Goal: Task Accomplishment & Management: Complete application form

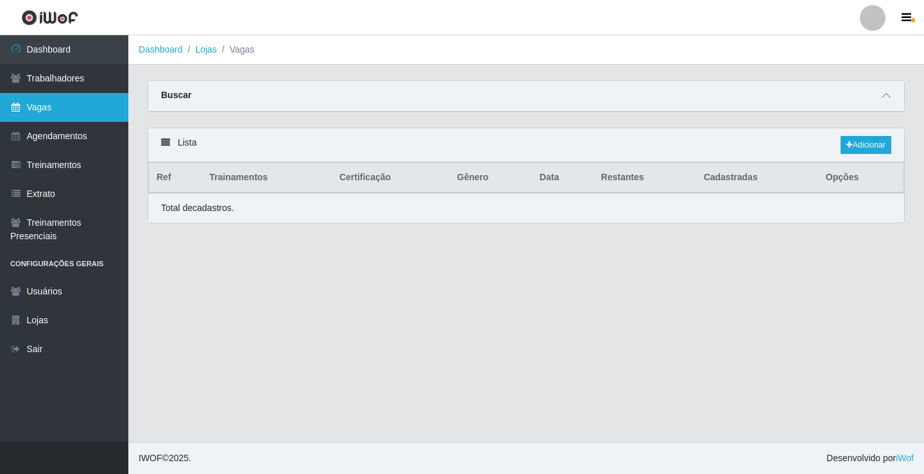
click at [56, 116] on link "Vagas" at bounding box center [64, 107] width 128 height 29
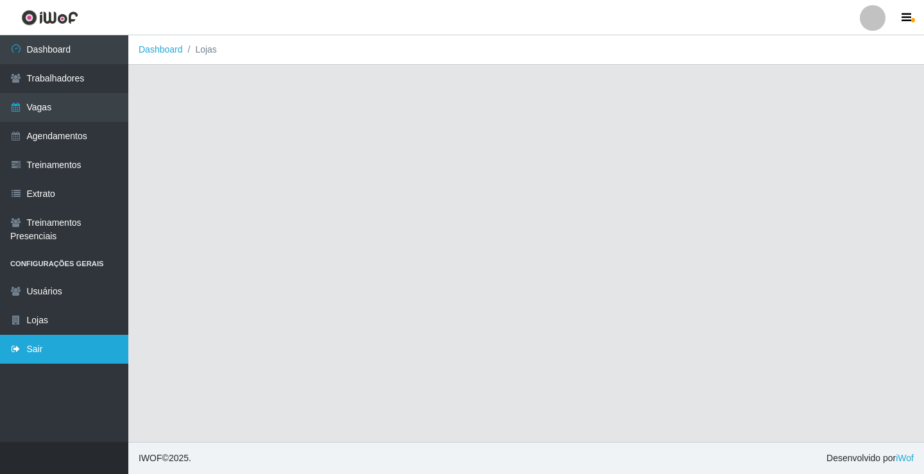
click at [74, 353] on link "Sair" at bounding box center [64, 349] width 128 height 29
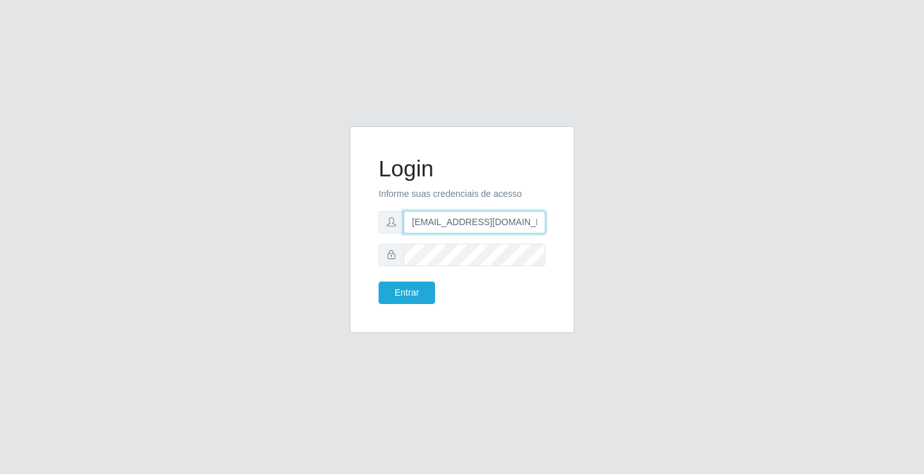
click at [424, 213] on input "[EMAIL_ADDRESS][DOMAIN_NAME]" at bounding box center [475, 222] width 142 height 22
type input "[EMAIL_ADDRESS][DOMAIN_NAME]"
click at [409, 298] on button "Entrar" at bounding box center [407, 293] width 56 height 22
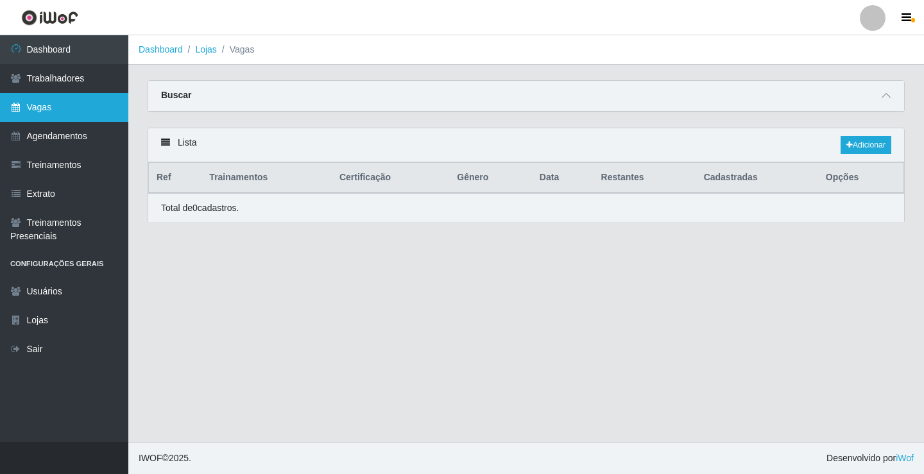
click at [71, 115] on link "Vagas" at bounding box center [64, 107] width 128 height 29
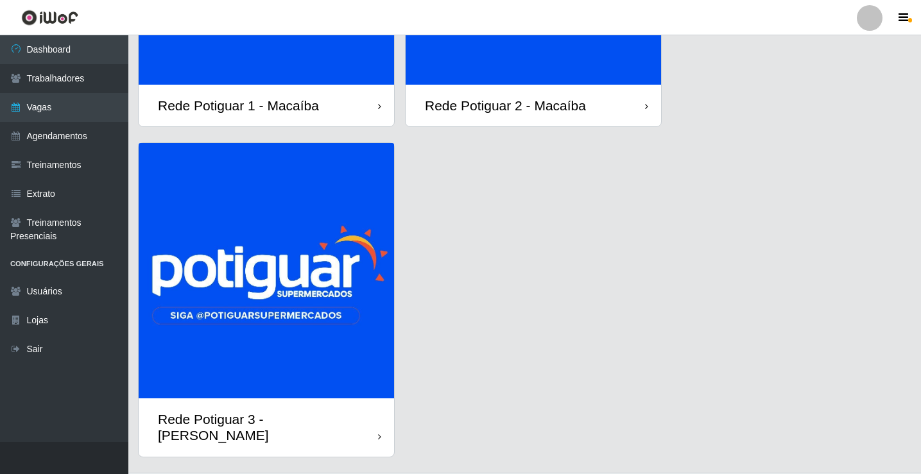
scroll to position [257, 0]
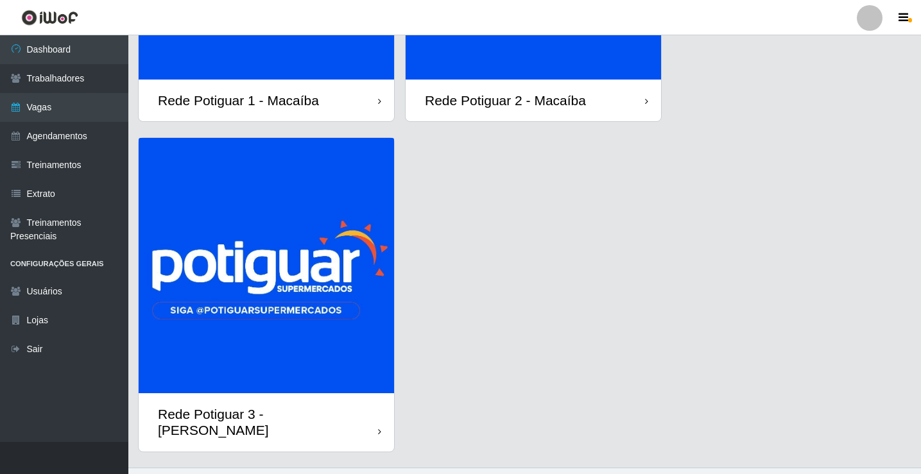
click at [278, 298] on img at bounding box center [266, 265] width 255 height 255
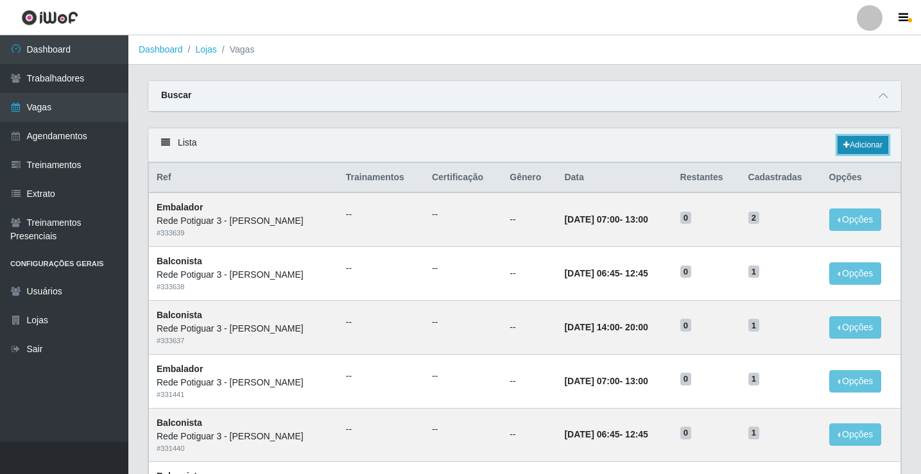
click at [855, 145] on link "Adicionar" at bounding box center [862, 145] width 51 height 18
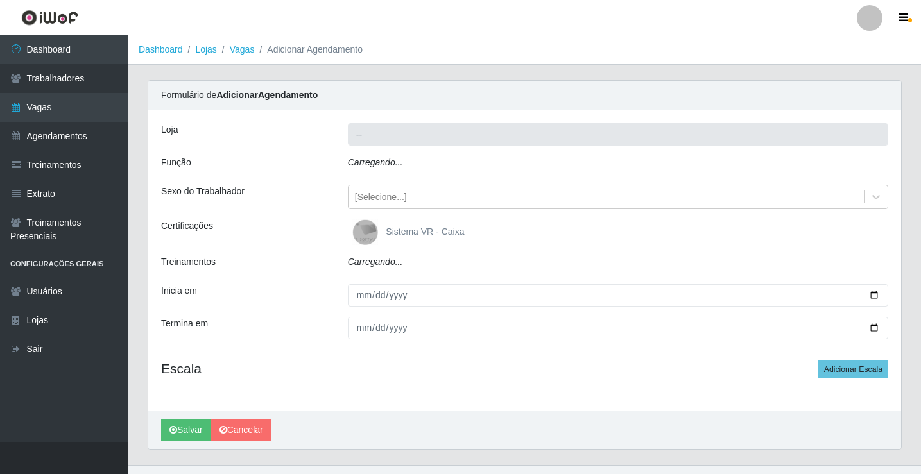
type input "Rede Potiguar 3 - [GEOGRAPHIC_DATA]"
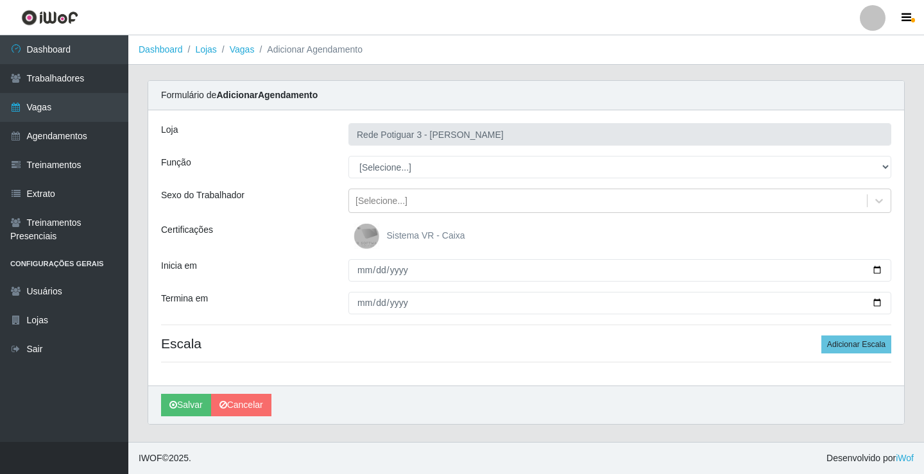
select select "78"
click at [348, 156] on select "[Selecione...] ASG ASG + ASG ++ Balconista Embalador Repositor Repositor + Repo…" at bounding box center [619, 167] width 543 height 22
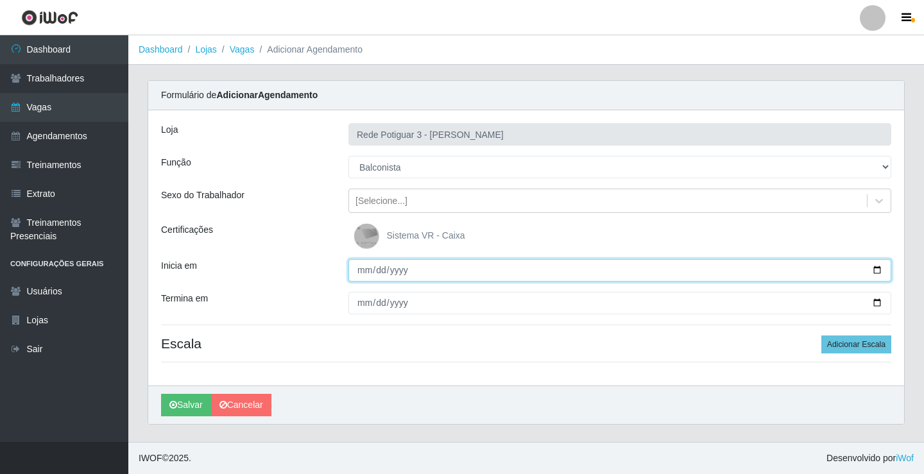
click at [359, 269] on input "Inicia em" at bounding box center [619, 270] width 543 height 22
type input "2025-09-01"
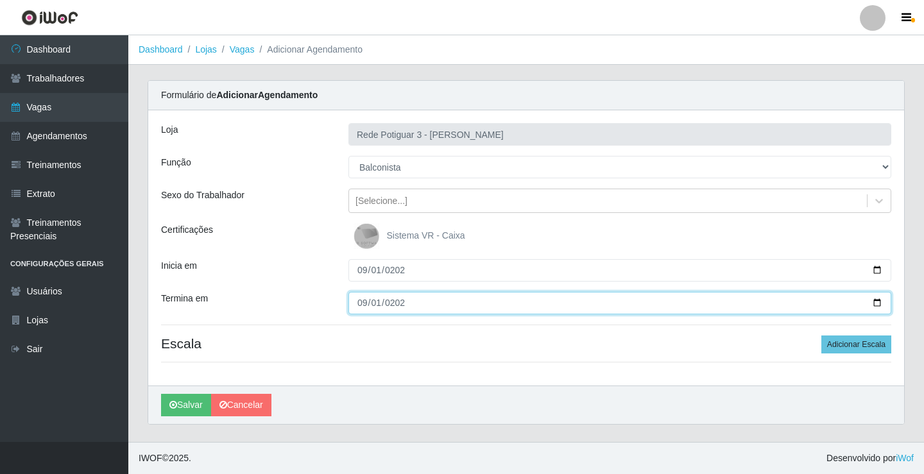
type input "2025-09-01"
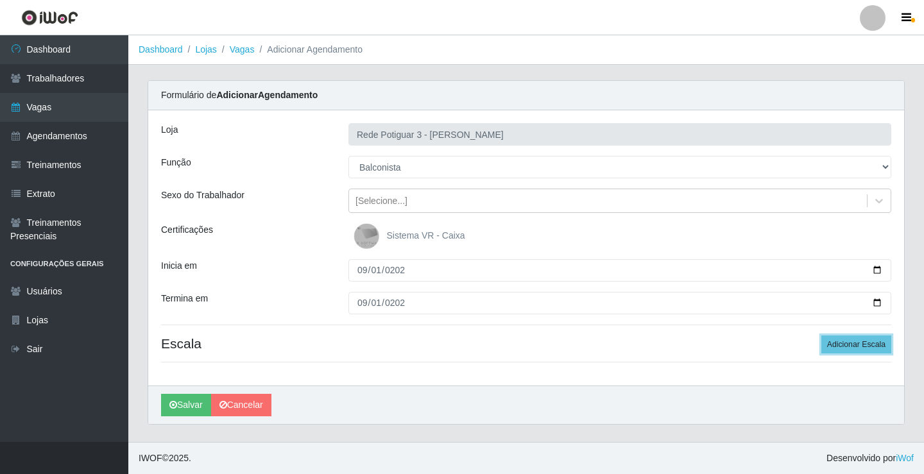
click at [821, 336] on button "Adicionar Escala" at bounding box center [856, 345] width 70 height 18
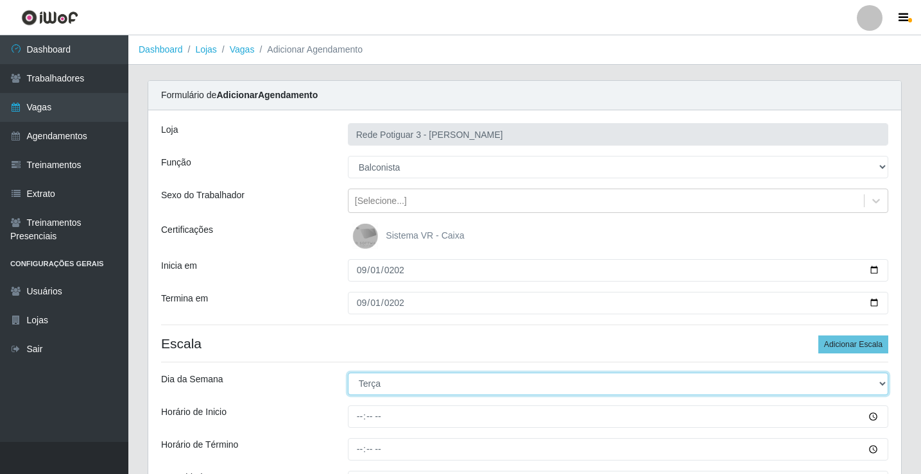
select select "1"
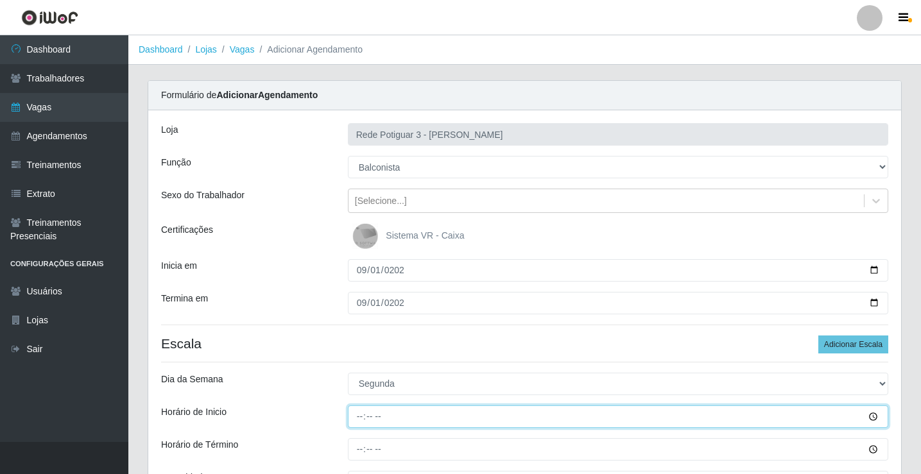
type input "14:00"
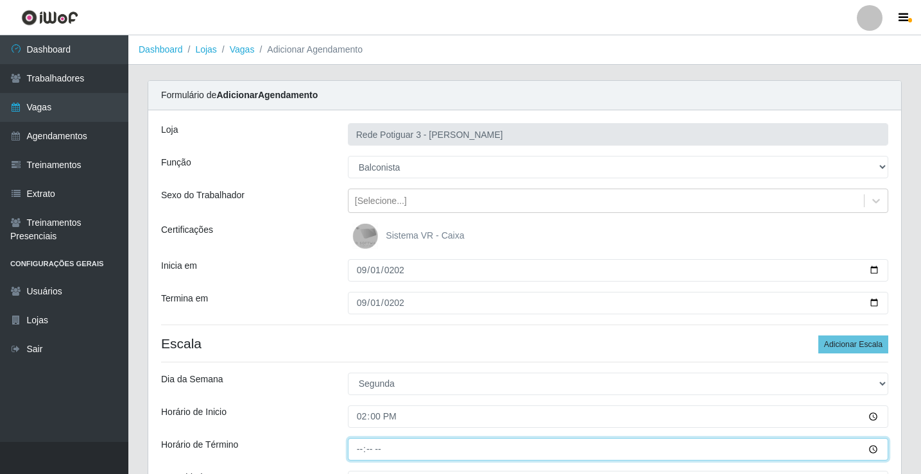
type input "20:00"
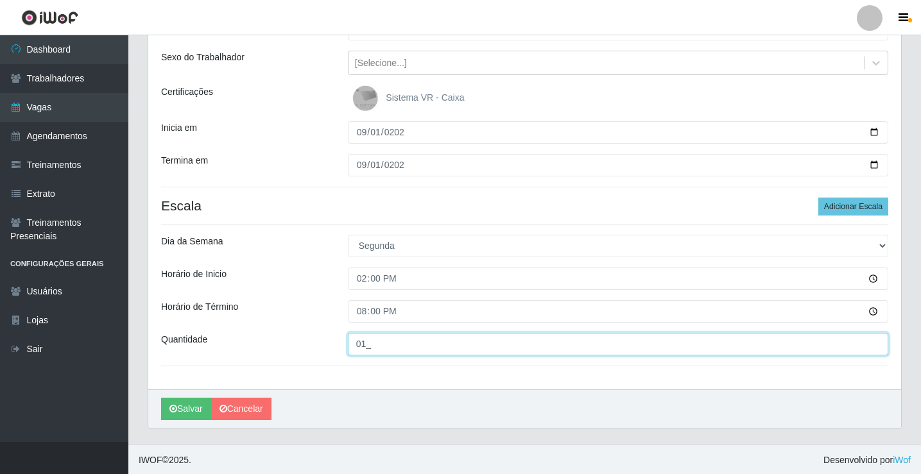
scroll to position [140, 0]
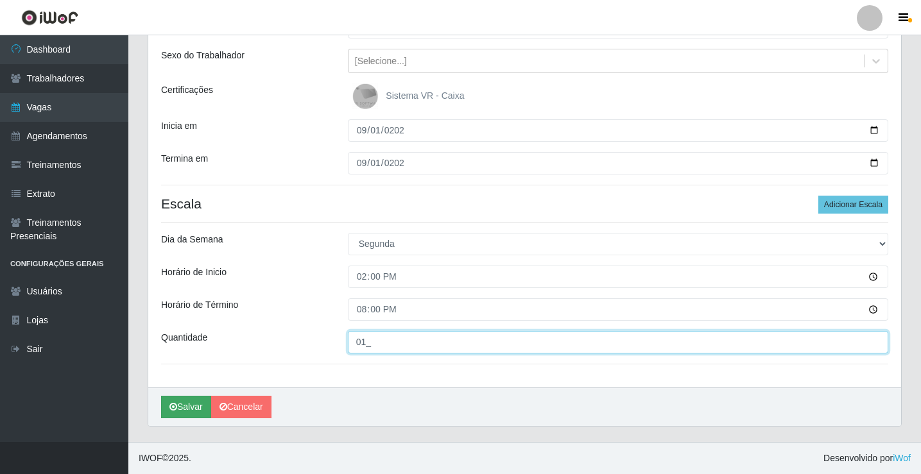
type input "01_"
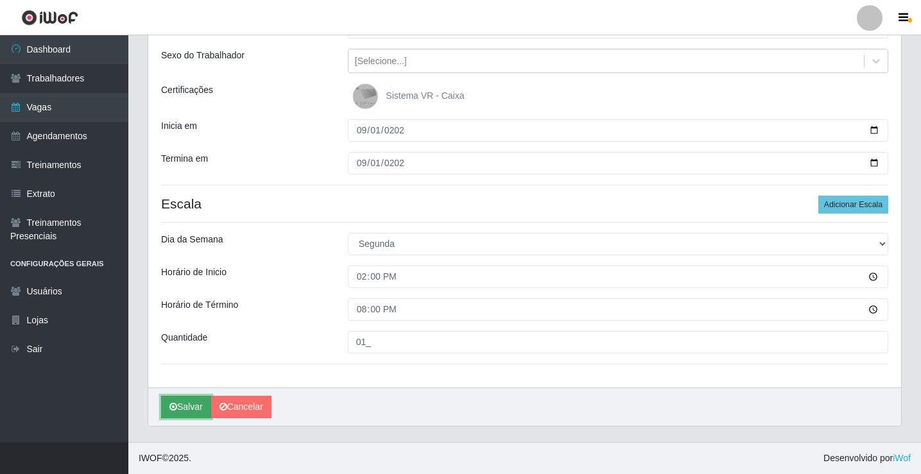
click at [185, 414] on button "Salvar" at bounding box center [186, 407] width 50 height 22
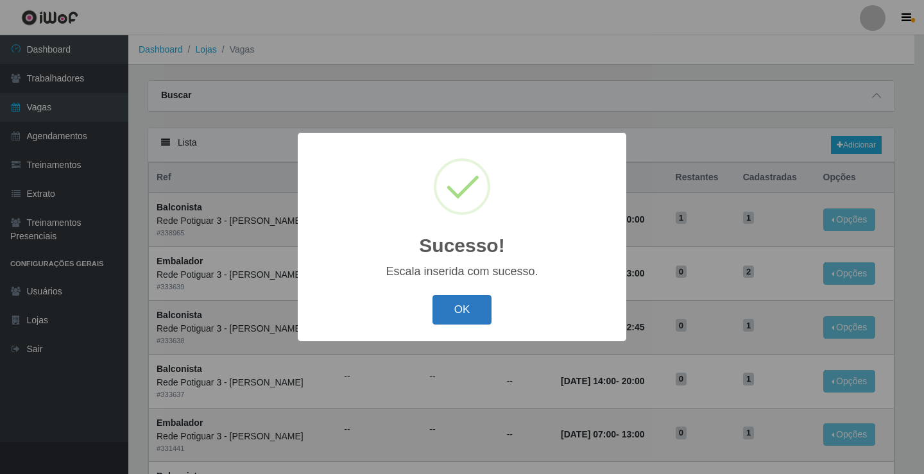
click at [465, 303] on button "OK" at bounding box center [463, 310] width 60 height 30
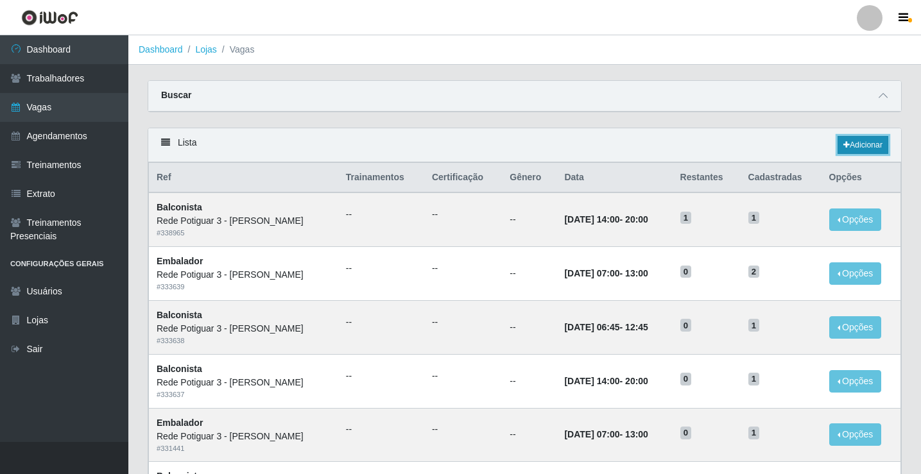
click at [849, 144] on link "Adicionar" at bounding box center [862, 145] width 51 height 18
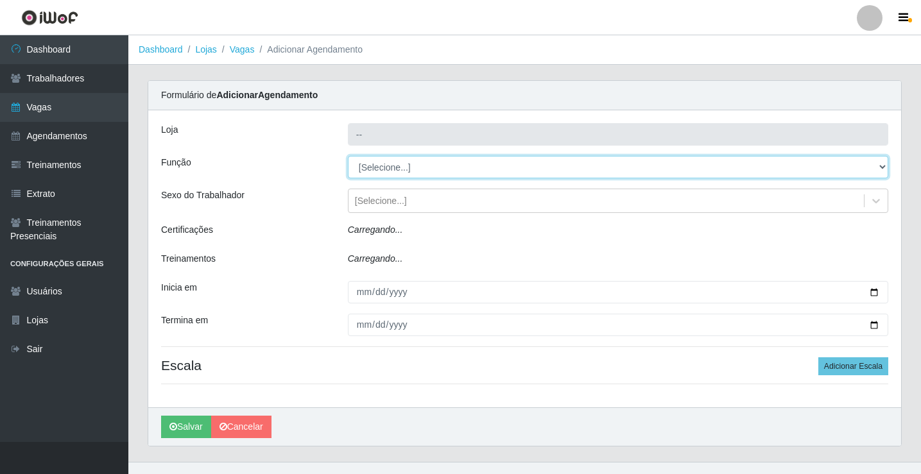
click at [426, 173] on select "[Selecione...] ASG ASG + ASG ++ Balconista Embalador Repositor Repositor + Repo…" at bounding box center [618, 167] width 540 height 22
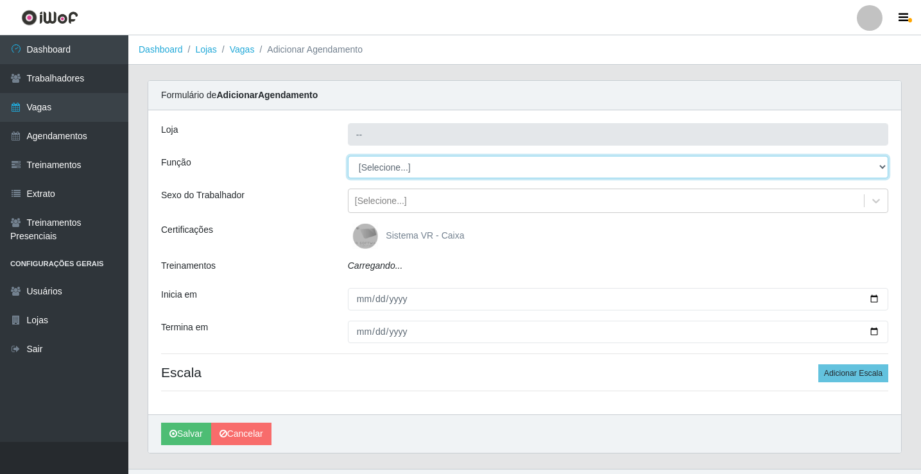
type input "Rede Potiguar 3 - [GEOGRAPHIC_DATA]"
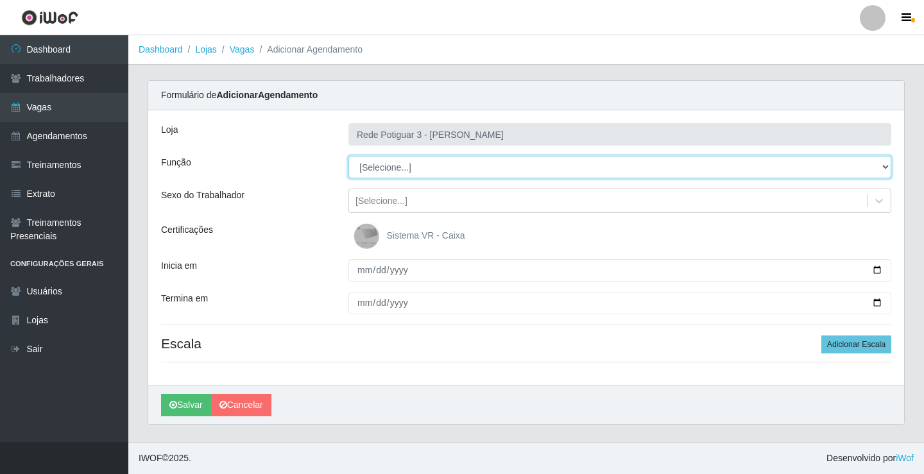
select select "78"
click at [348, 156] on select "[Selecione...] ASG ASG + ASG ++ Balconista Embalador Repositor Repositor + Repo…" at bounding box center [619, 167] width 543 height 22
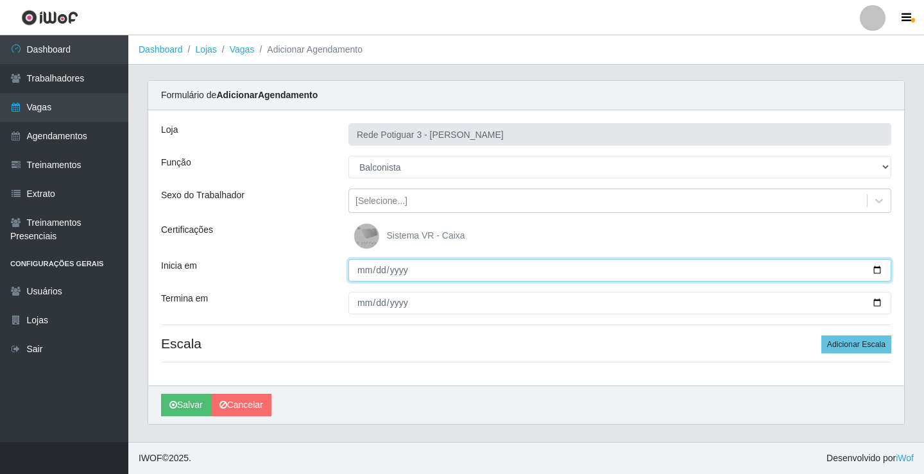
click at [361, 274] on input "Inicia em" at bounding box center [619, 270] width 543 height 22
type input "2025-09-02"
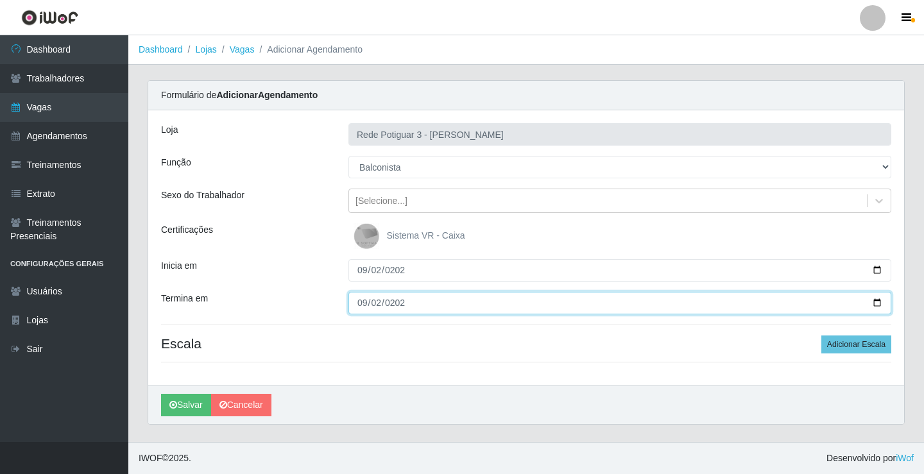
type input "2025-09-02"
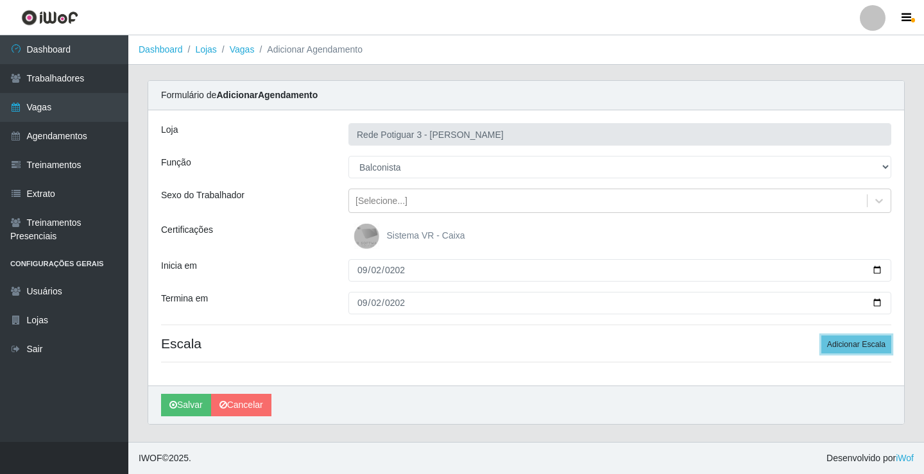
click at [821, 336] on button "Adicionar Escala" at bounding box center [856, 345] width 70 height 18
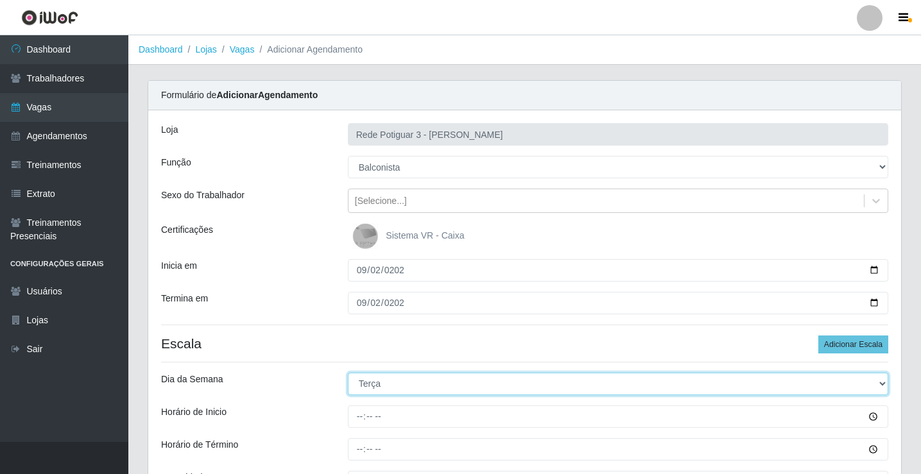
select select "3"
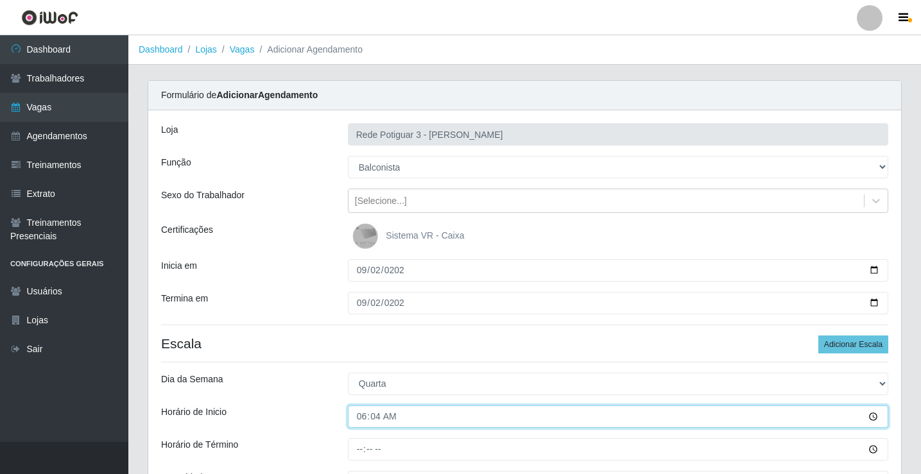
type input "06:45"
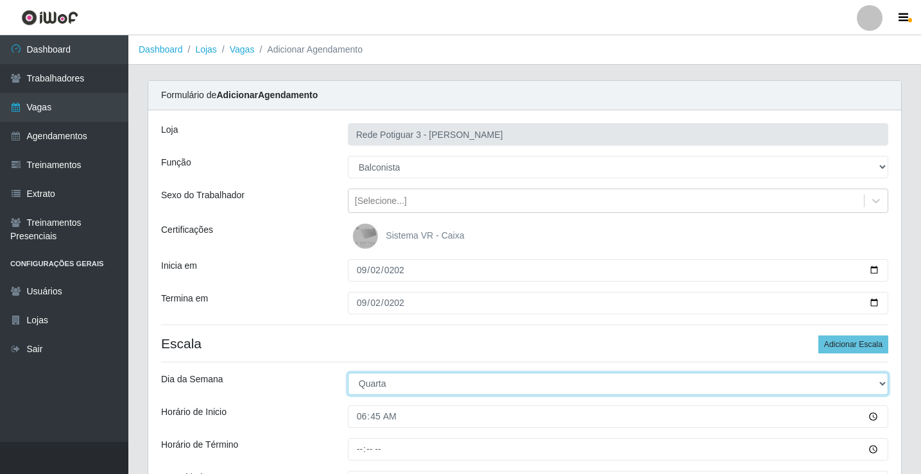
click at [395, 385] on select "[Selecione...] Segunda Terça Quarta Quinta Sexta Sábado Domingo" at bounding box center [618, 384] width 540 height 22
select select "2"
click at [348, 373] on select "[Selecione...] Segunda Terça Quarta Quinta Sexta Sábado Domingo" at bounding box center [618, 384] width 540 height 22
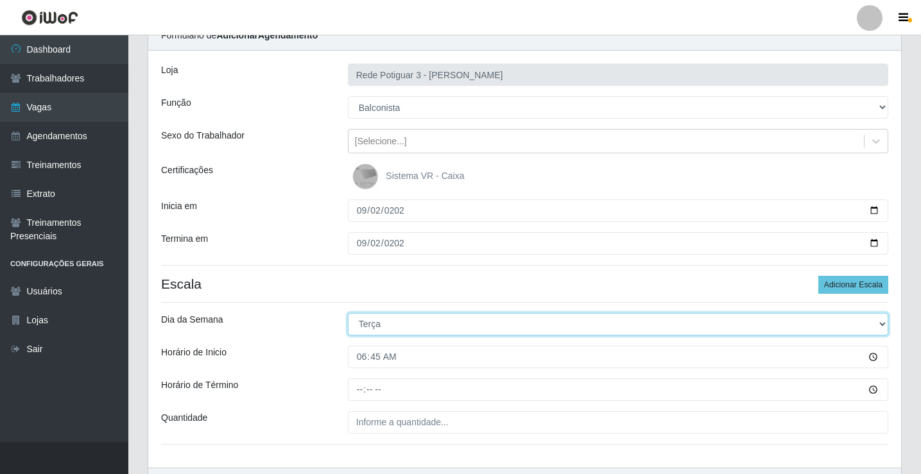
scroll to position [140, 0]
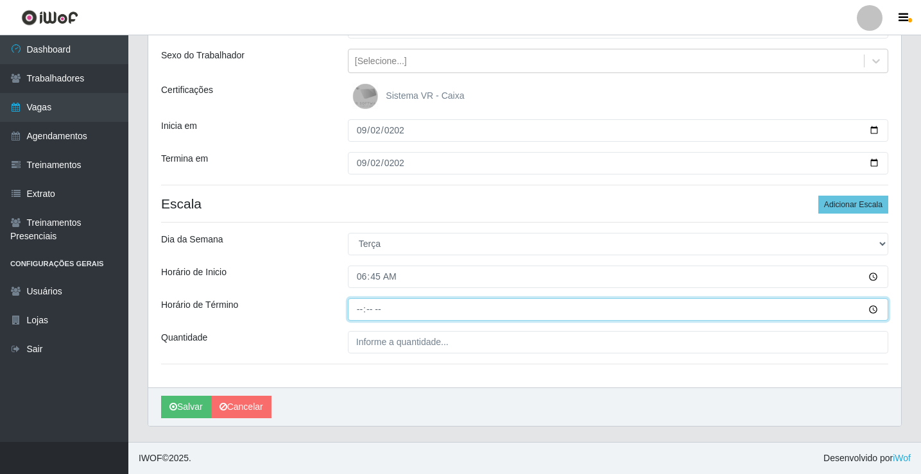
click at [369, 309] on input "Horário de Término" at bounding box center [618, 309] width 540 height 22
type input "12:45"
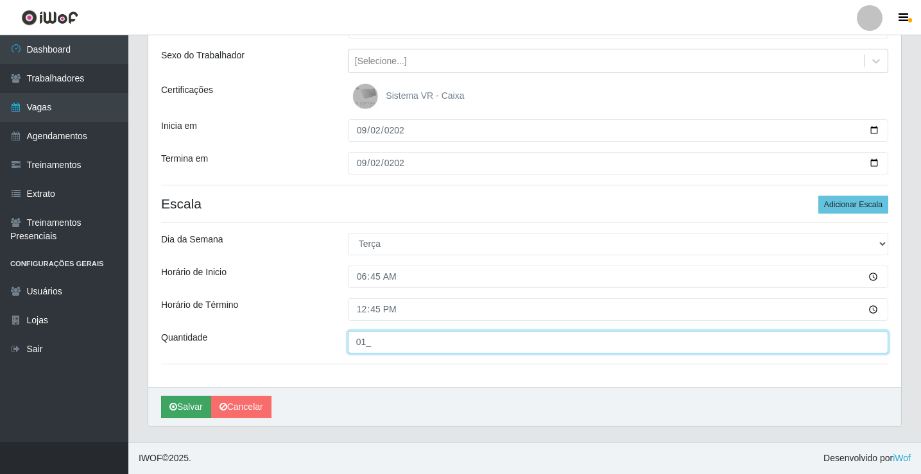
type input "01_"
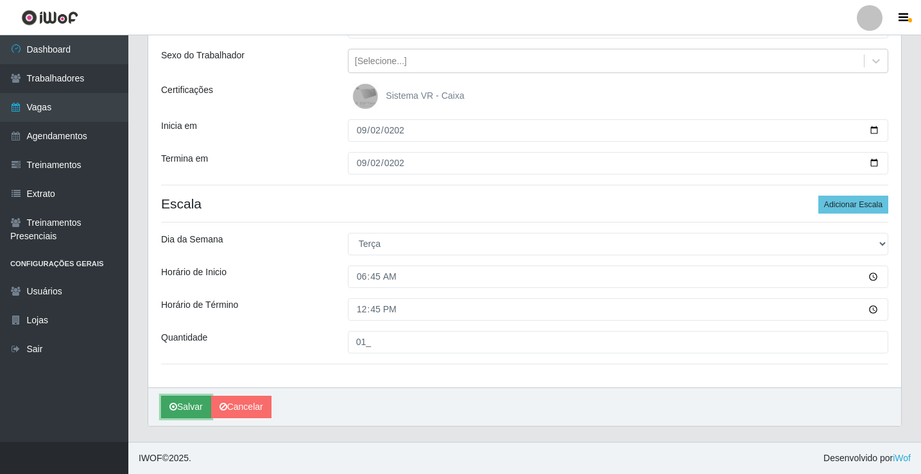
click at [191, 404] on button "Salvar" at bounding box center [186, 407] width 50 height 22
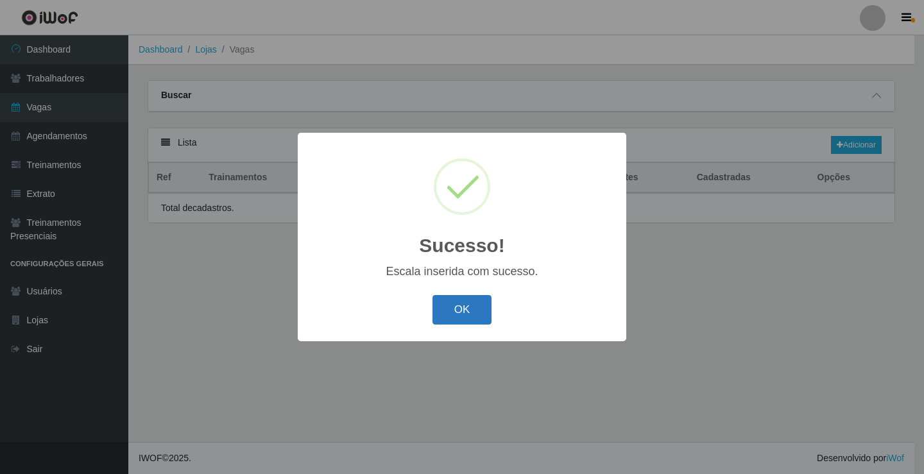
click at [468, 310] on button "OK" at bounding box center [463, 310] width 60 height 30
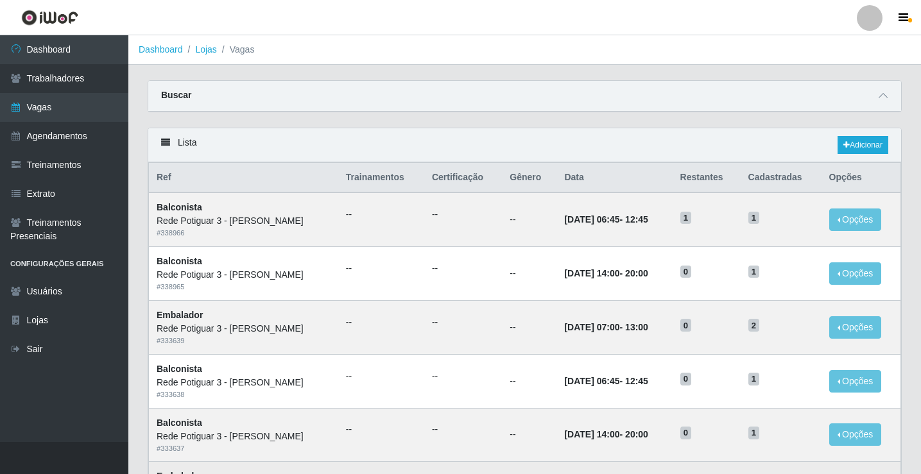
scroll to position [64, 0]
